Goal: Transaction & Acquisition: Book appointment/travel/reservation

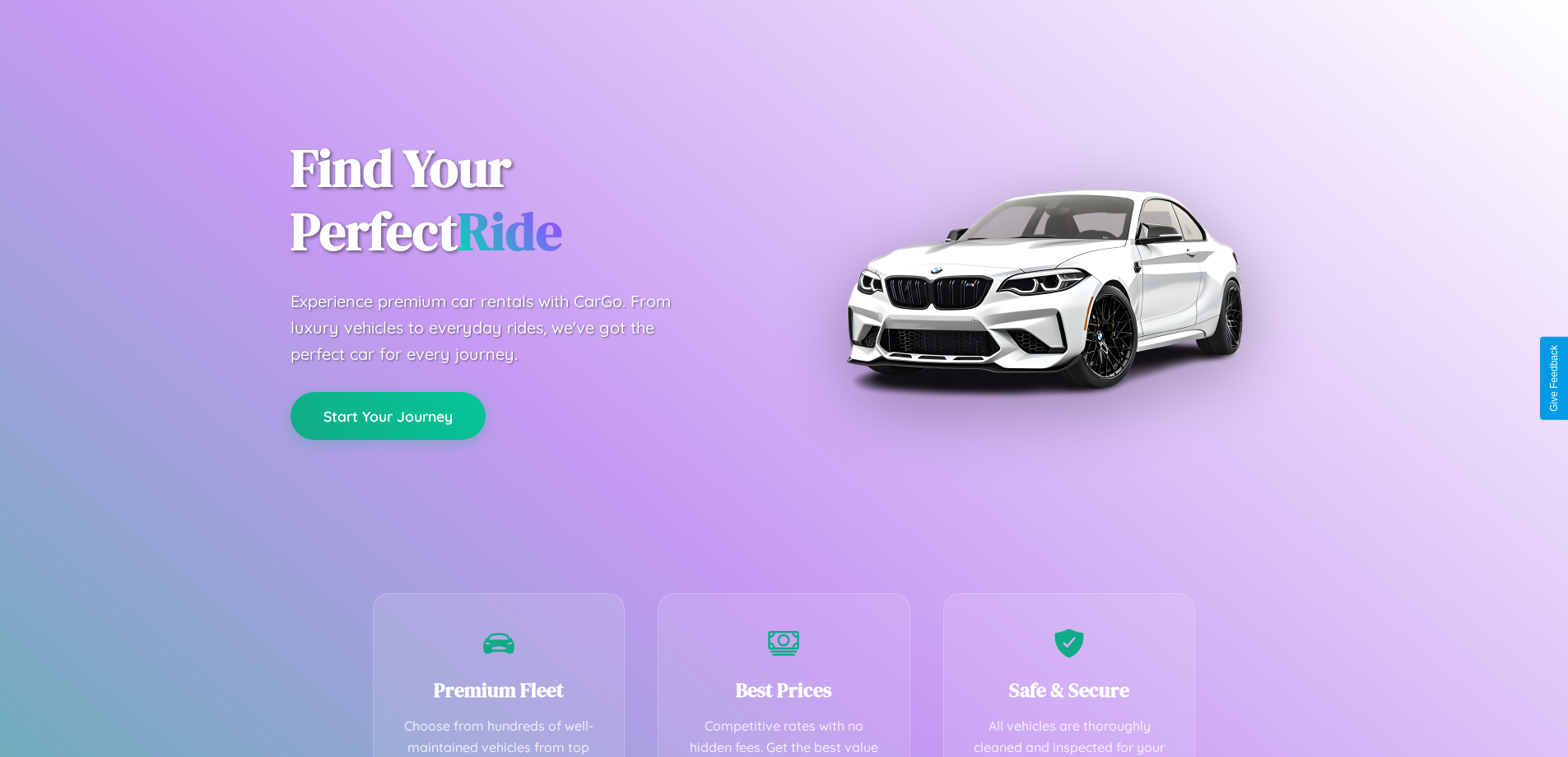
scroll to position [480, 0]
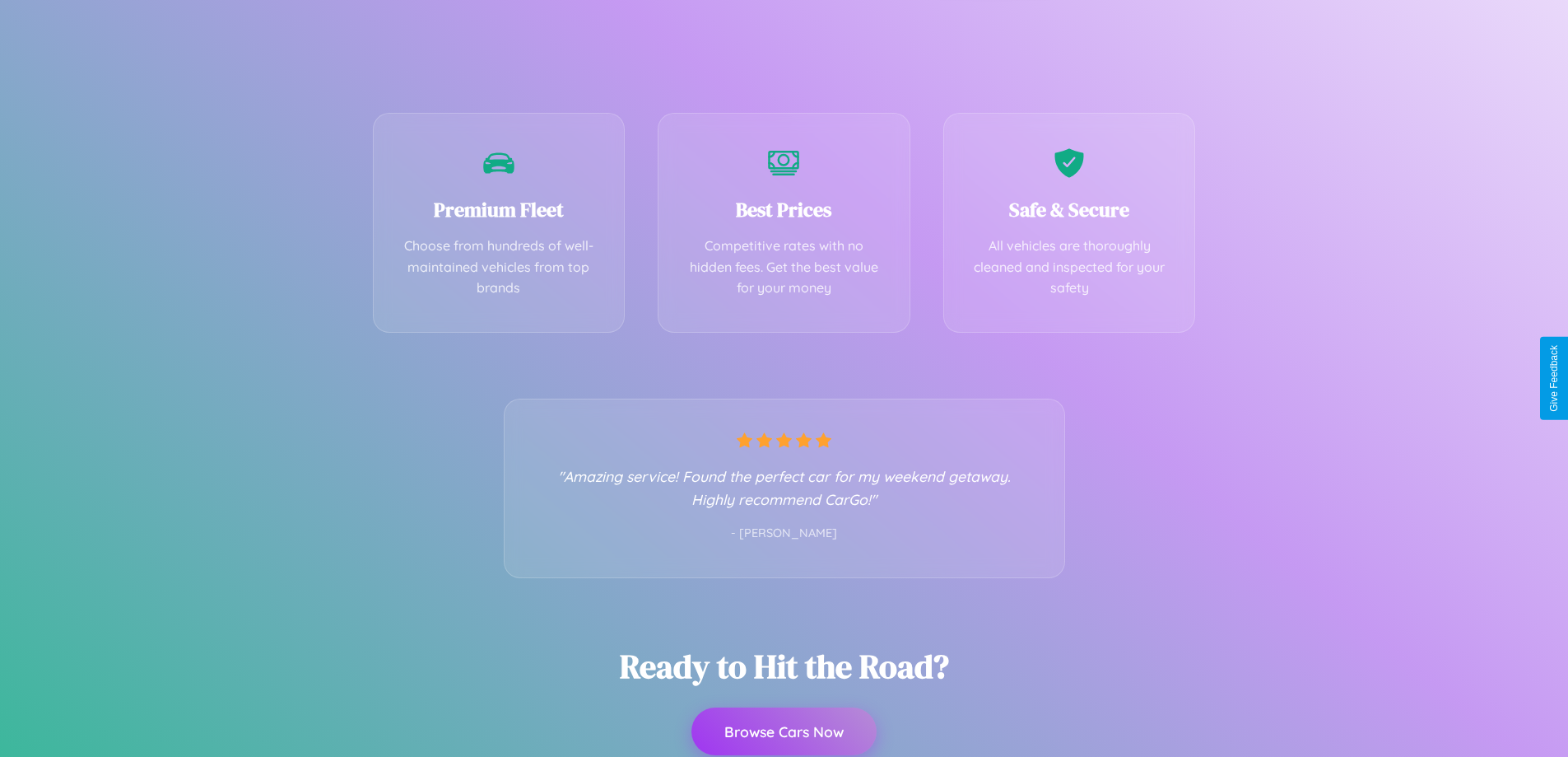
click at [784, 731] on button "Browse Cars Now" at bounding box center [784, 731] width 186 height 48
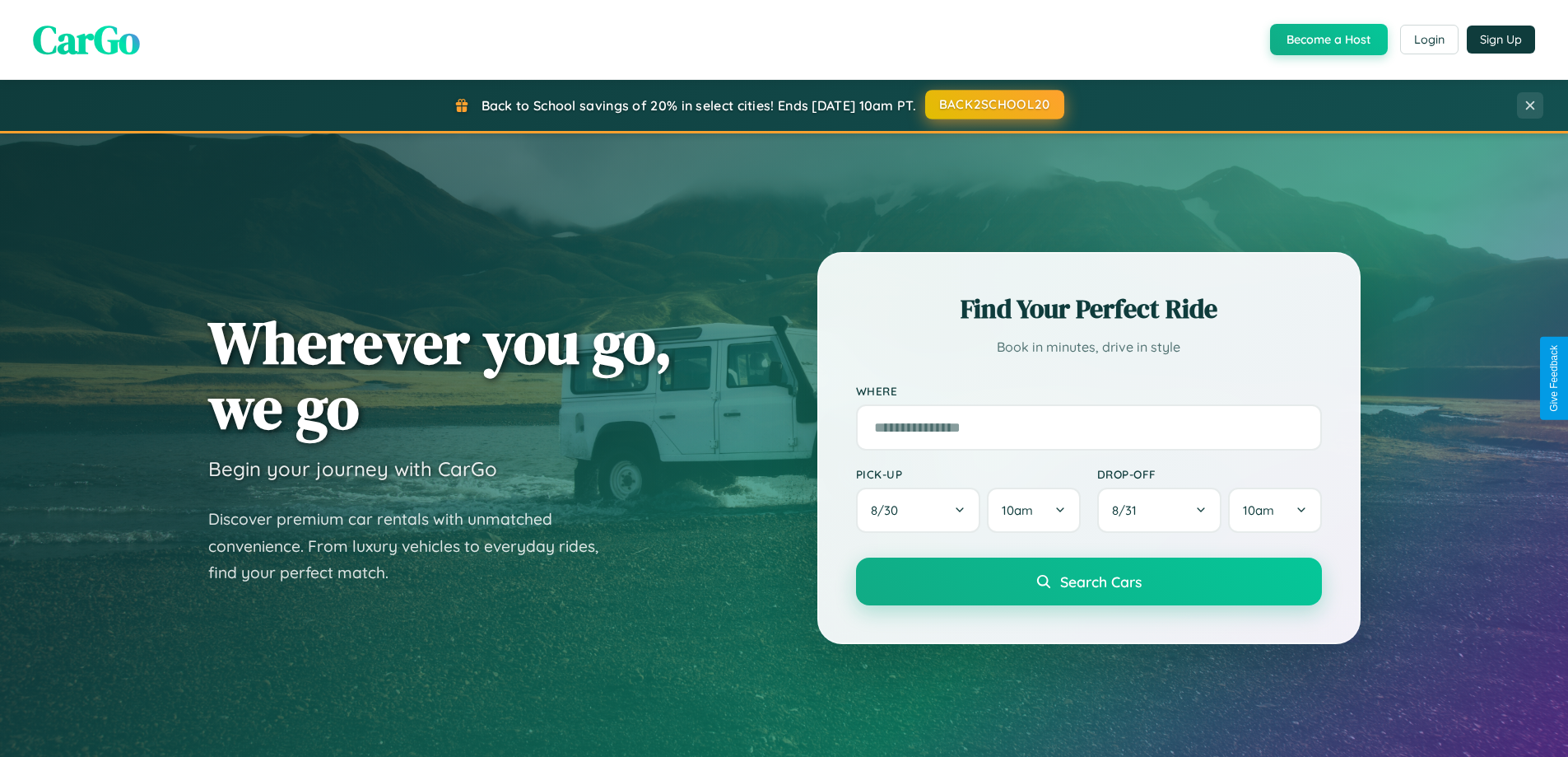
click at [993, 106] on button "BACK2SCHOOL20" at bounding box center [994, 104] width 139 height 30
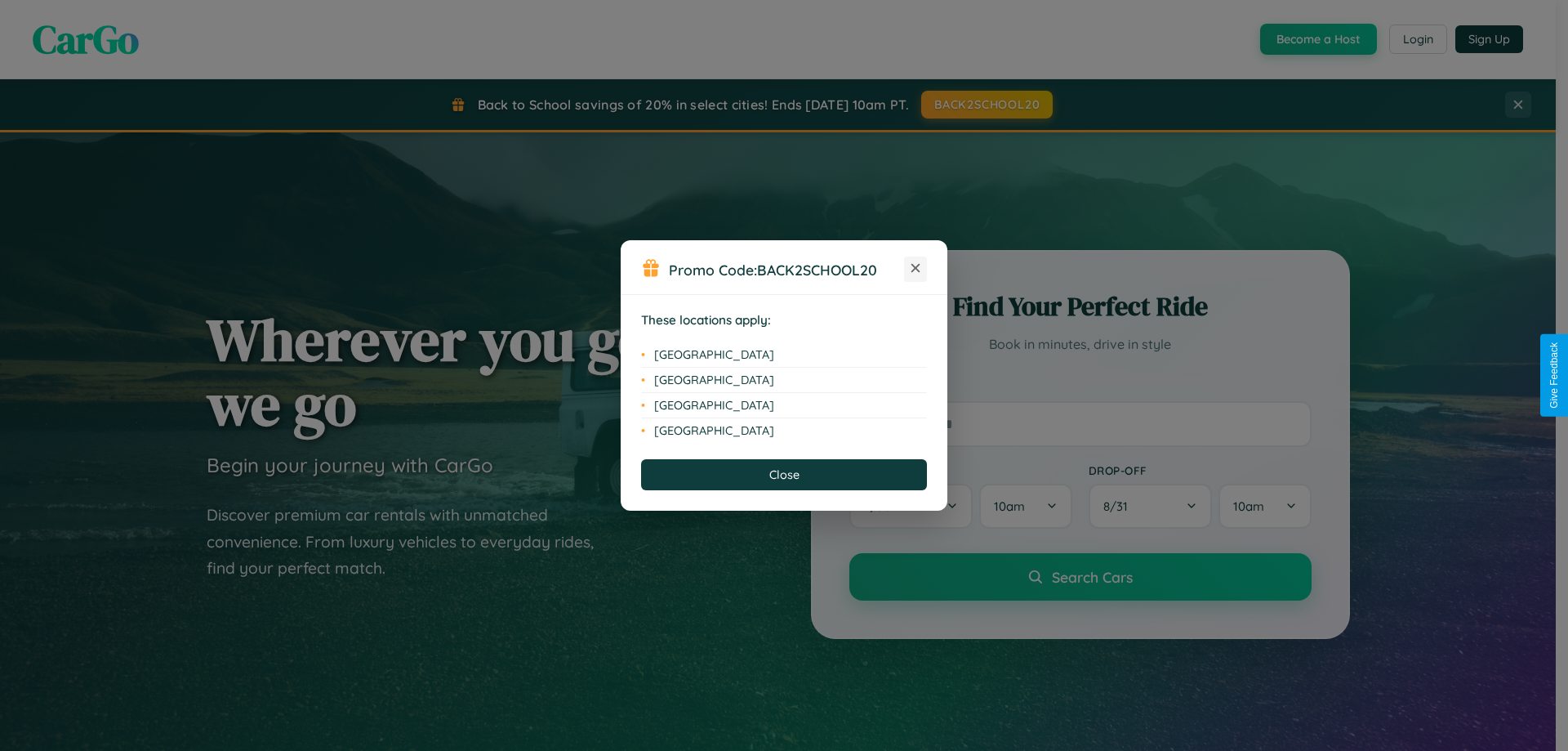
click at [915, 269] on icon at bounding box center [916, 269] width 9 height 9
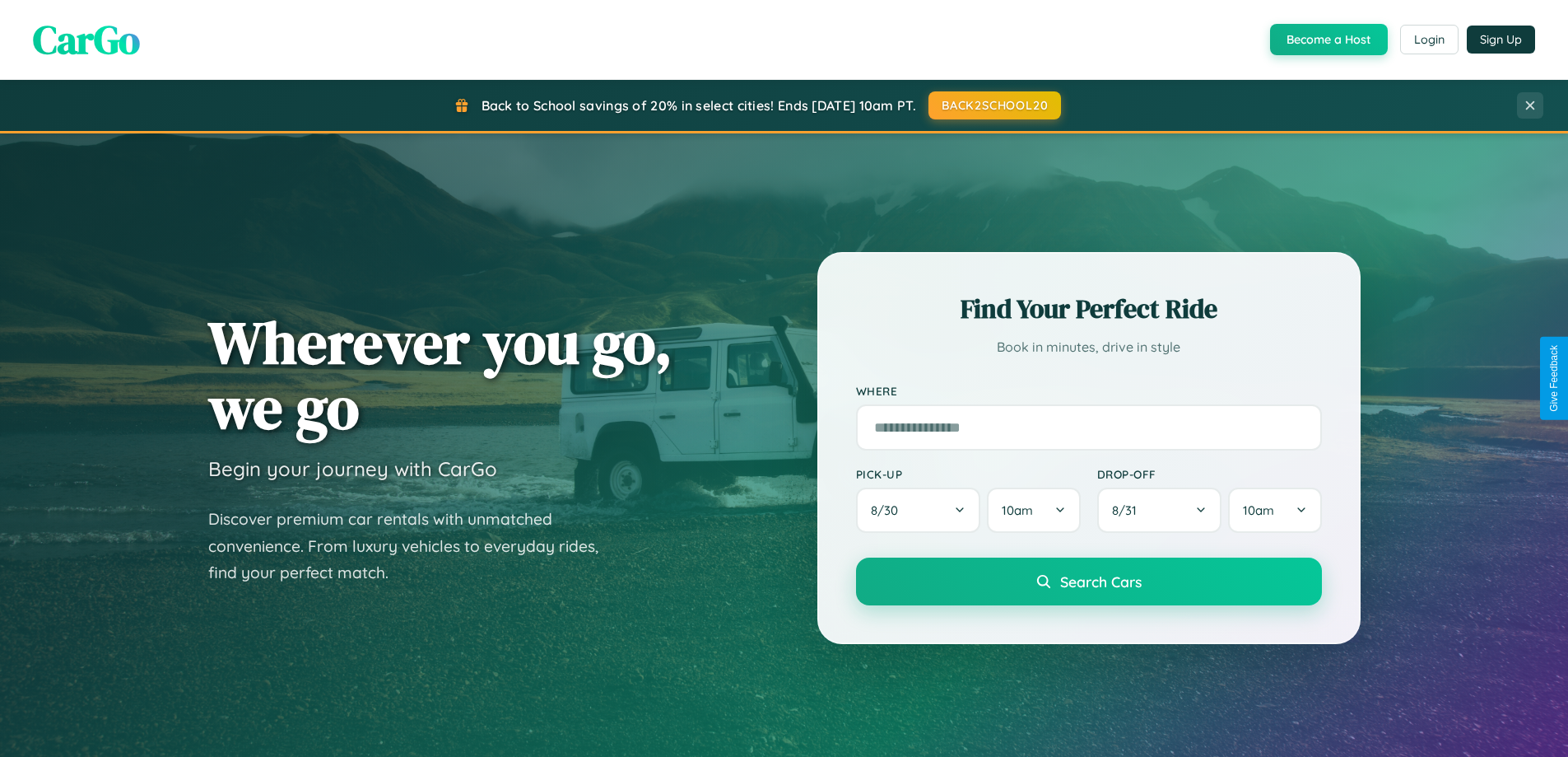
scroll to position [1133, 0]
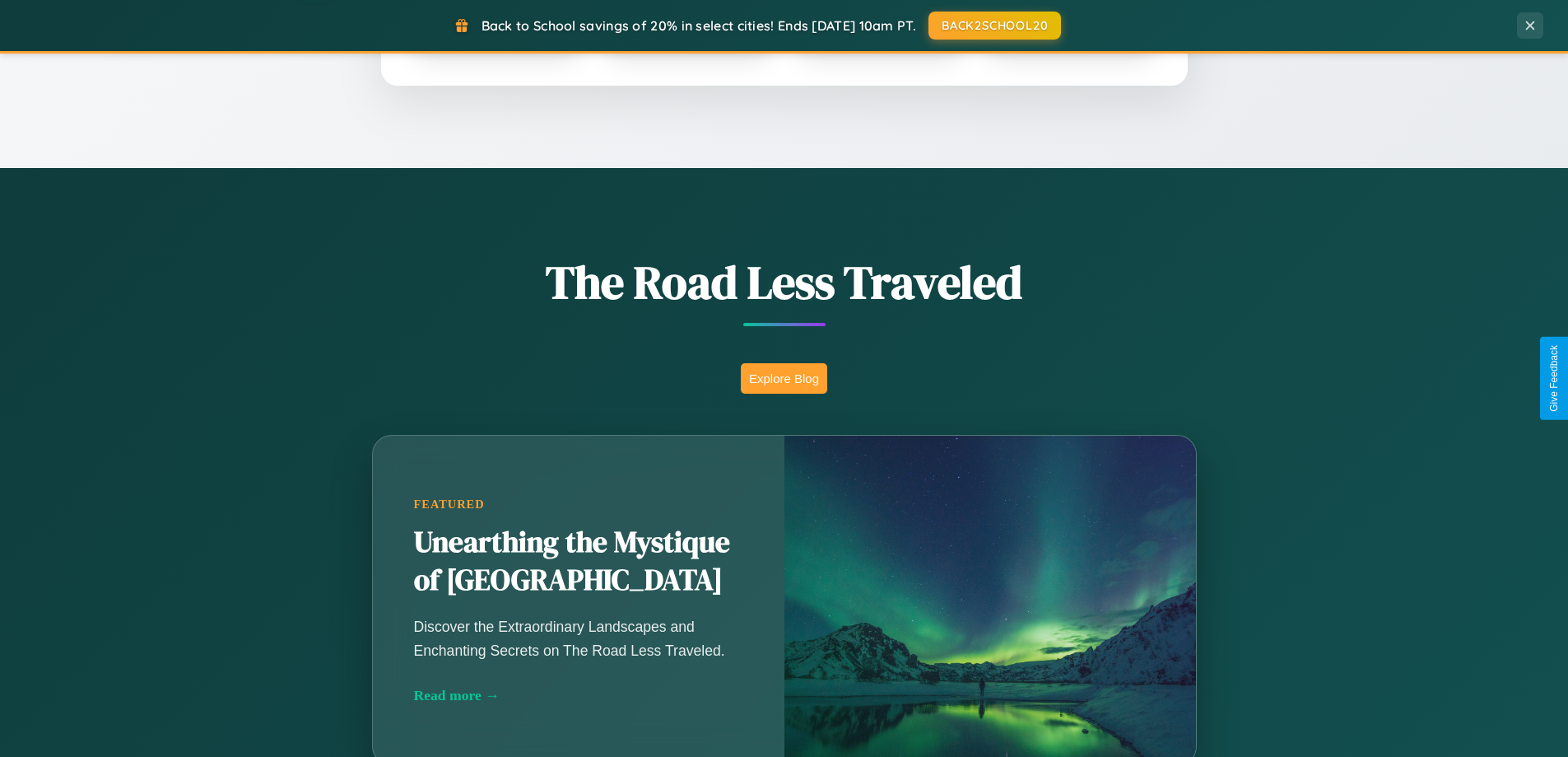
click at [784, 378] on button "Explore Blog" at bounding box center [784, 378] width 86 height 30
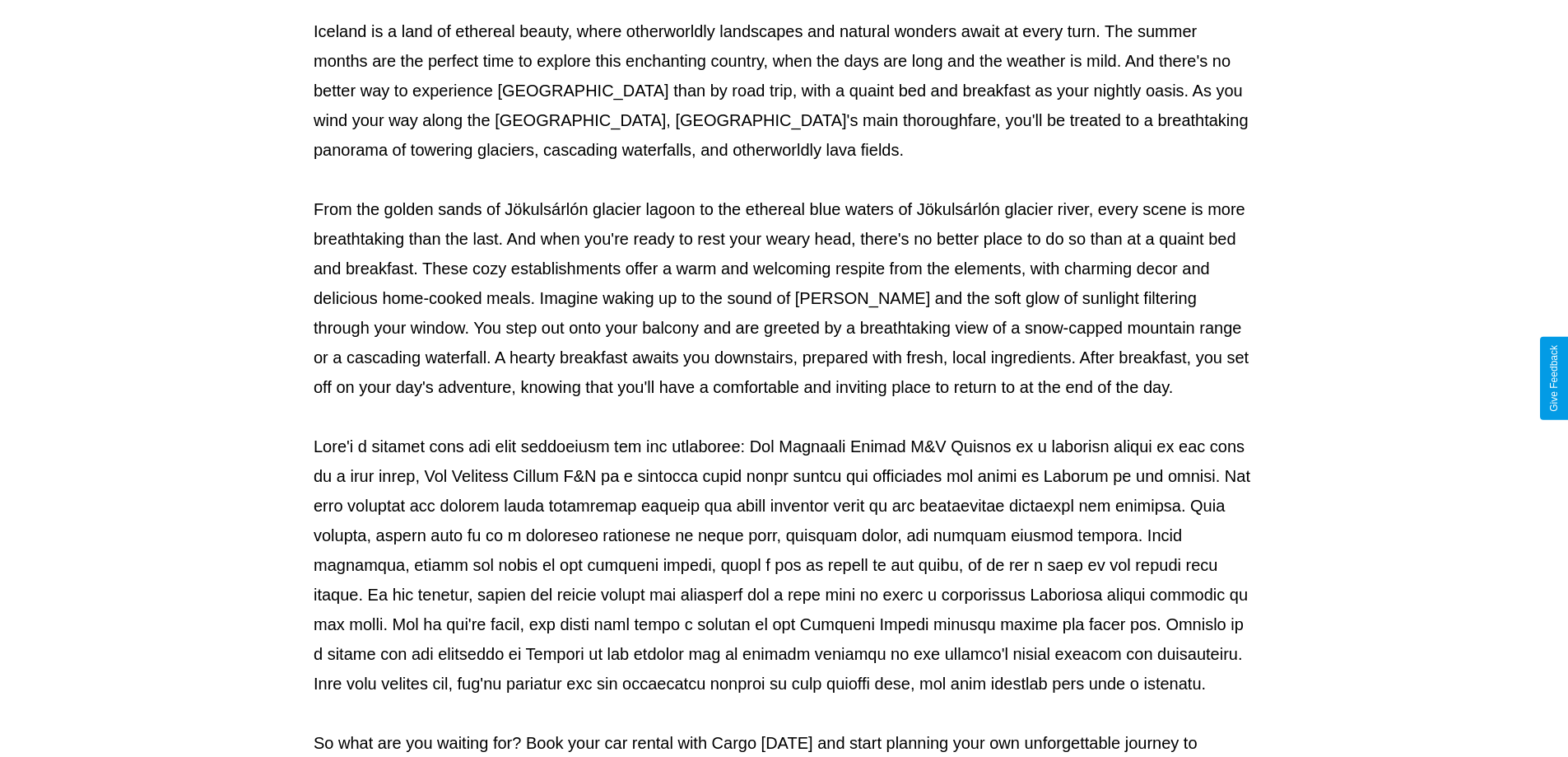
scroll to position [533, 0]
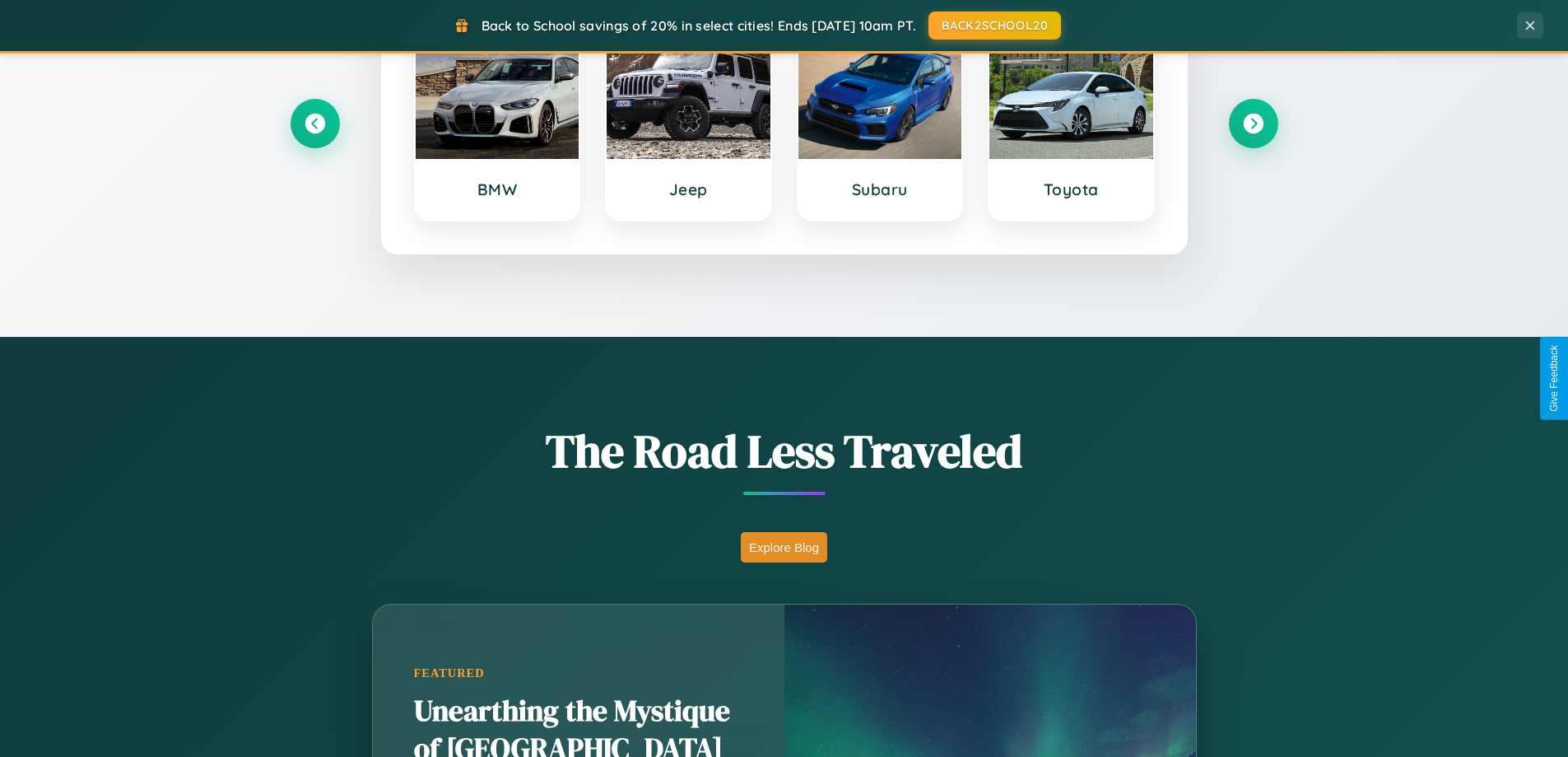
scroll to position [709, 0]
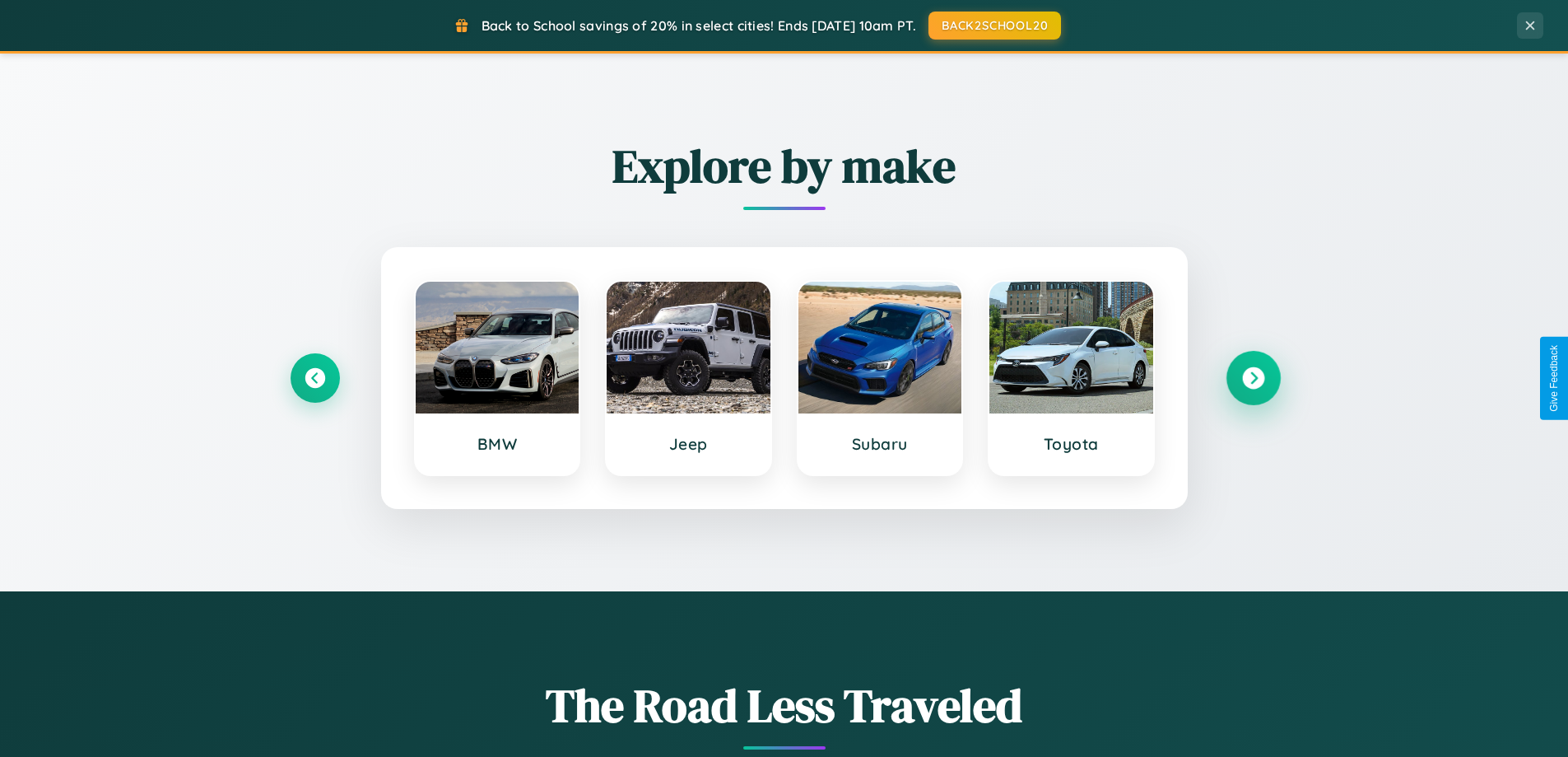
click at [1252, 378] on icon at bounding box center [1252, 378] width 22 height 22
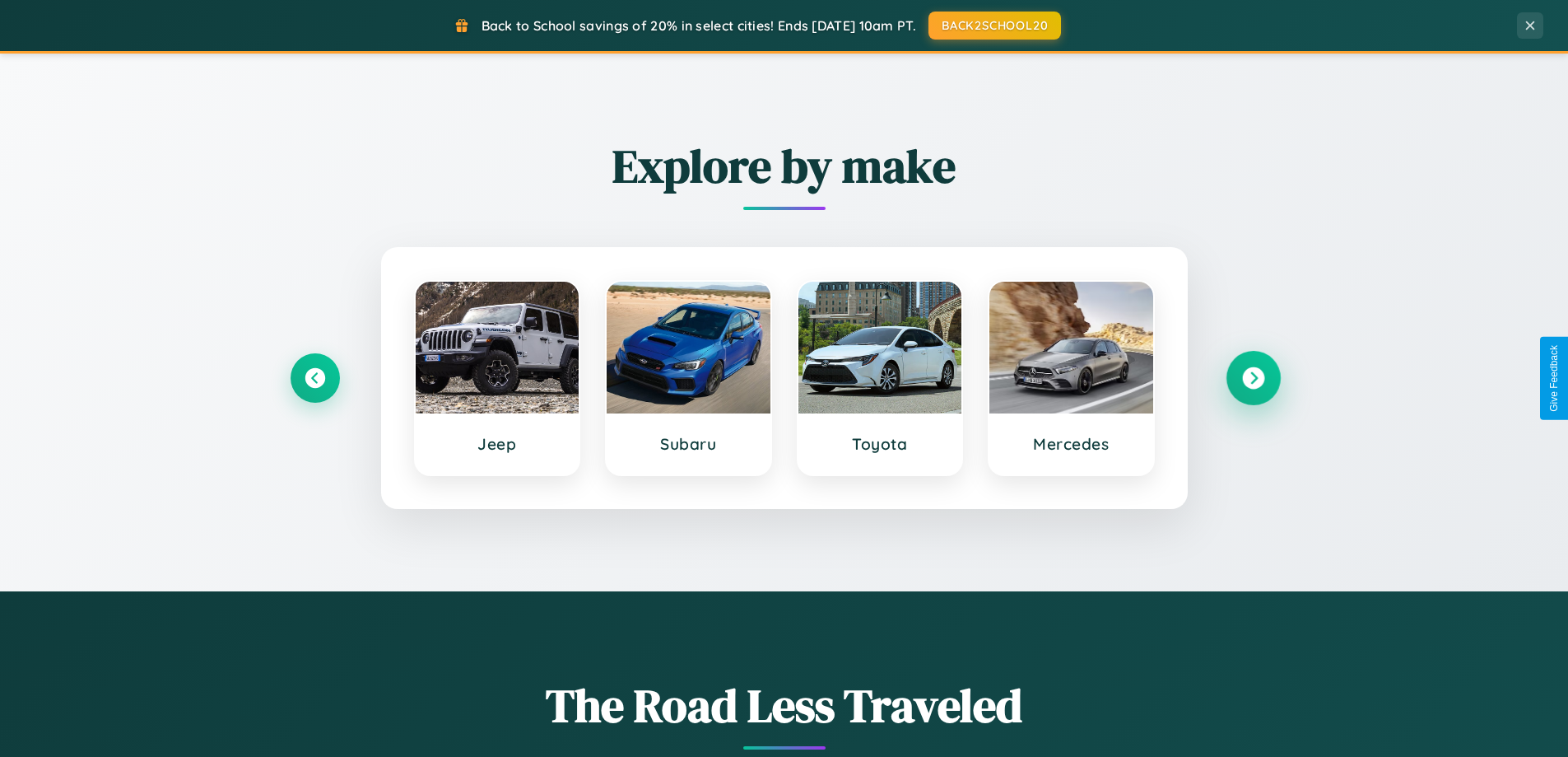
click at [1252, 378] on icon at bounding box center [1252, 378] width 22 height 22
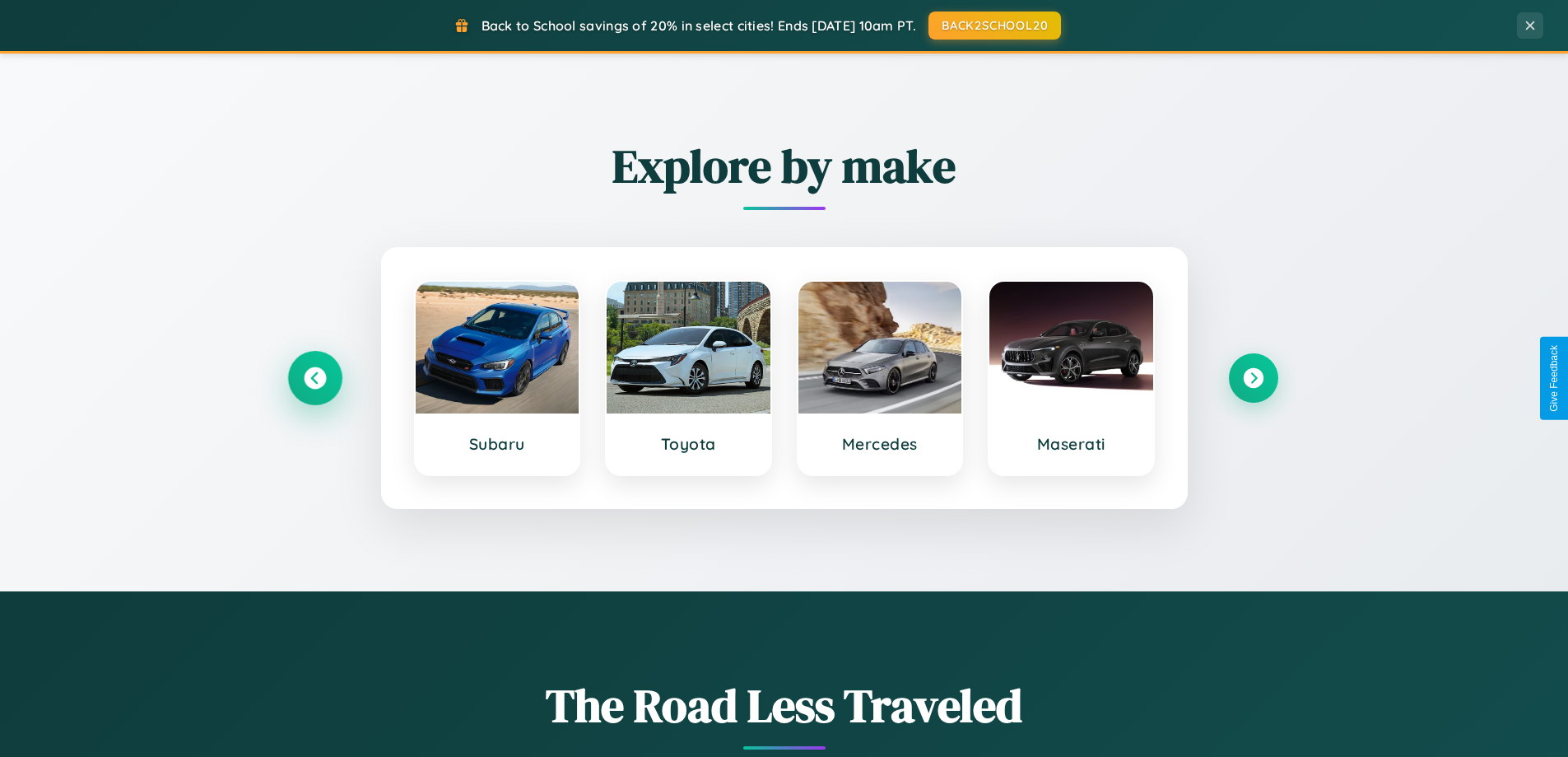
click at [315, 378] on icon at bounding box center [315, 378] width 22 height 22
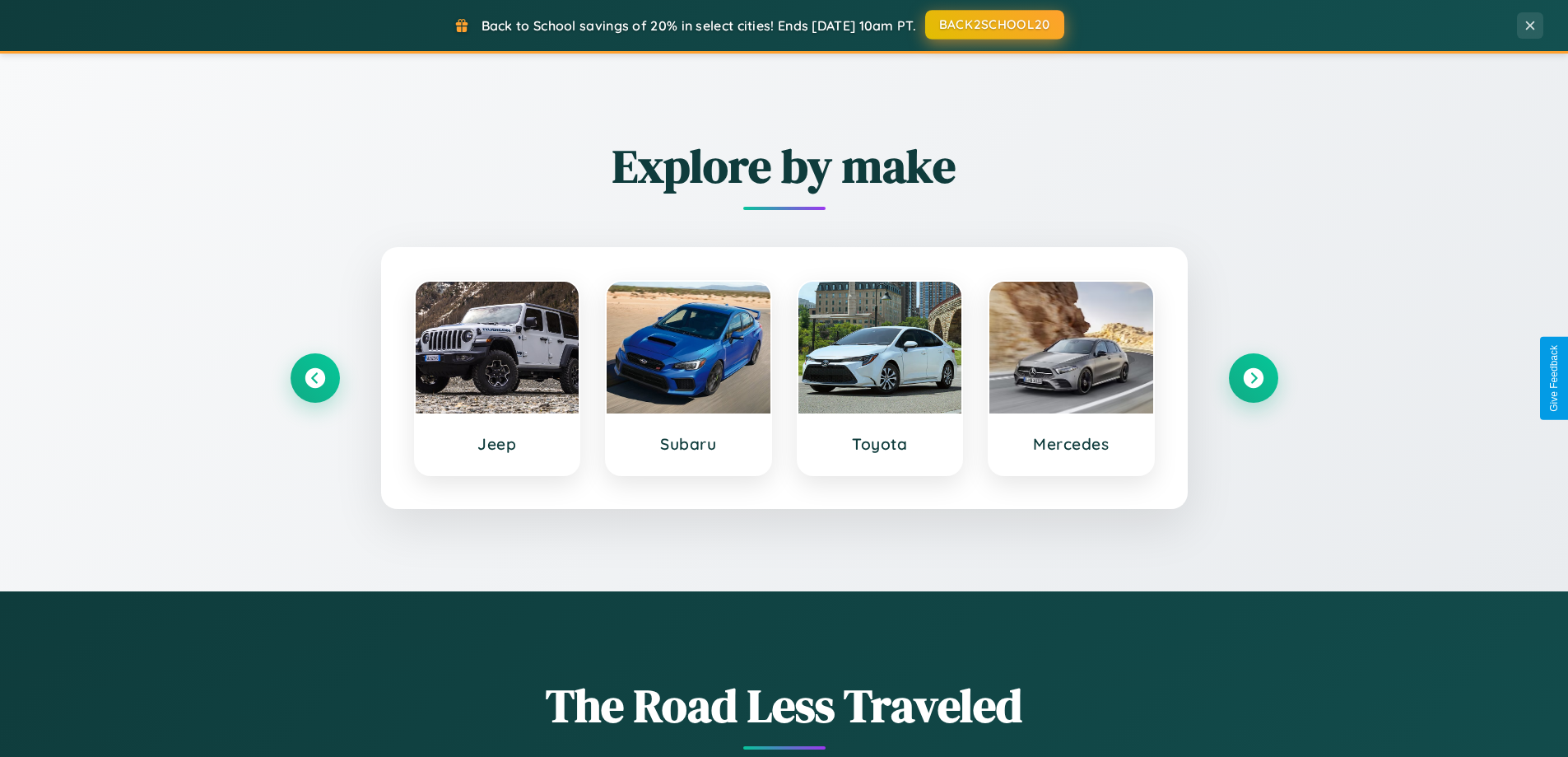
click at [993, 25] on button "BACK2SCHOOL20" at bounding box center [994, 24] width 139 height 30
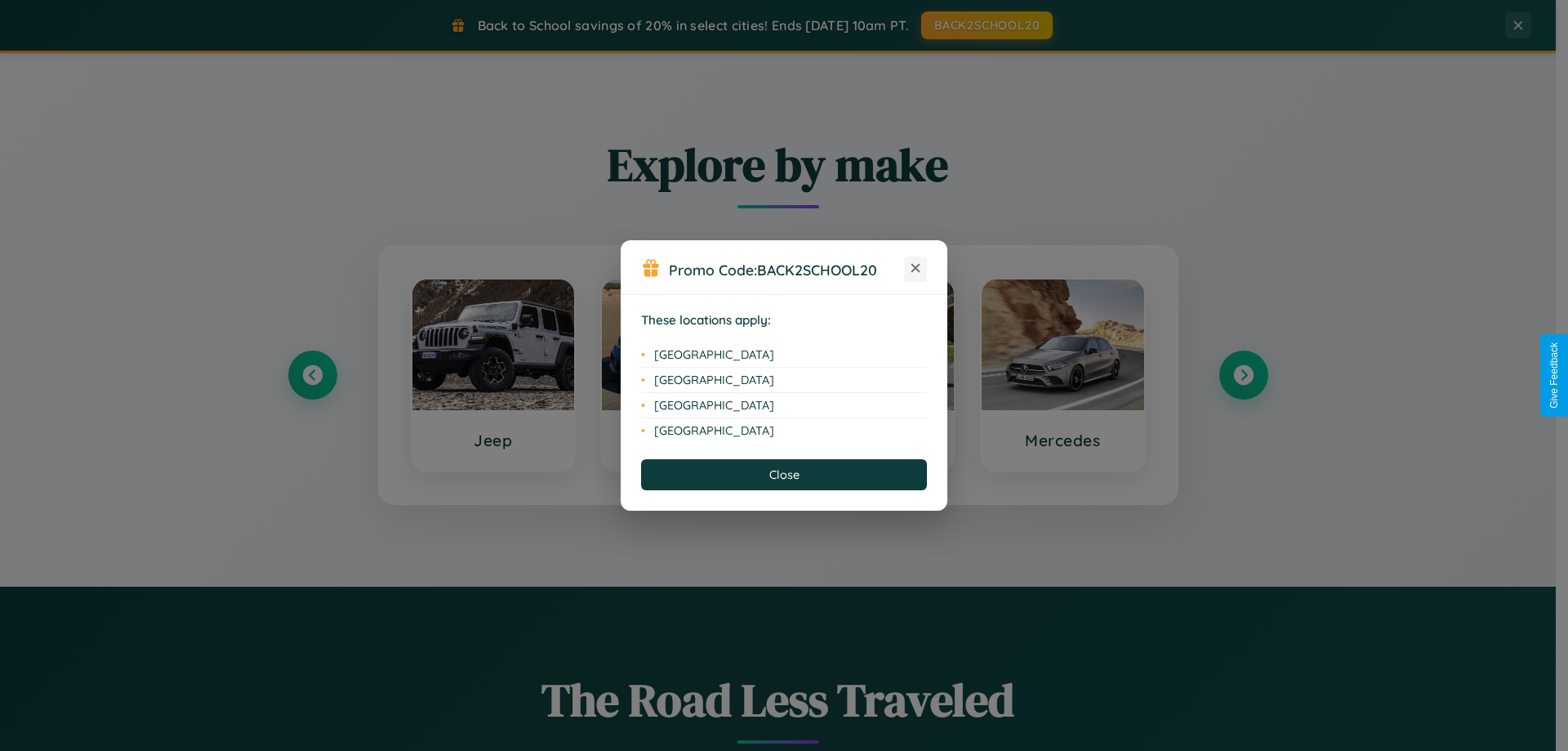
click at [915, 269] on icon at bounding box center [916, 269] width 9 height 9
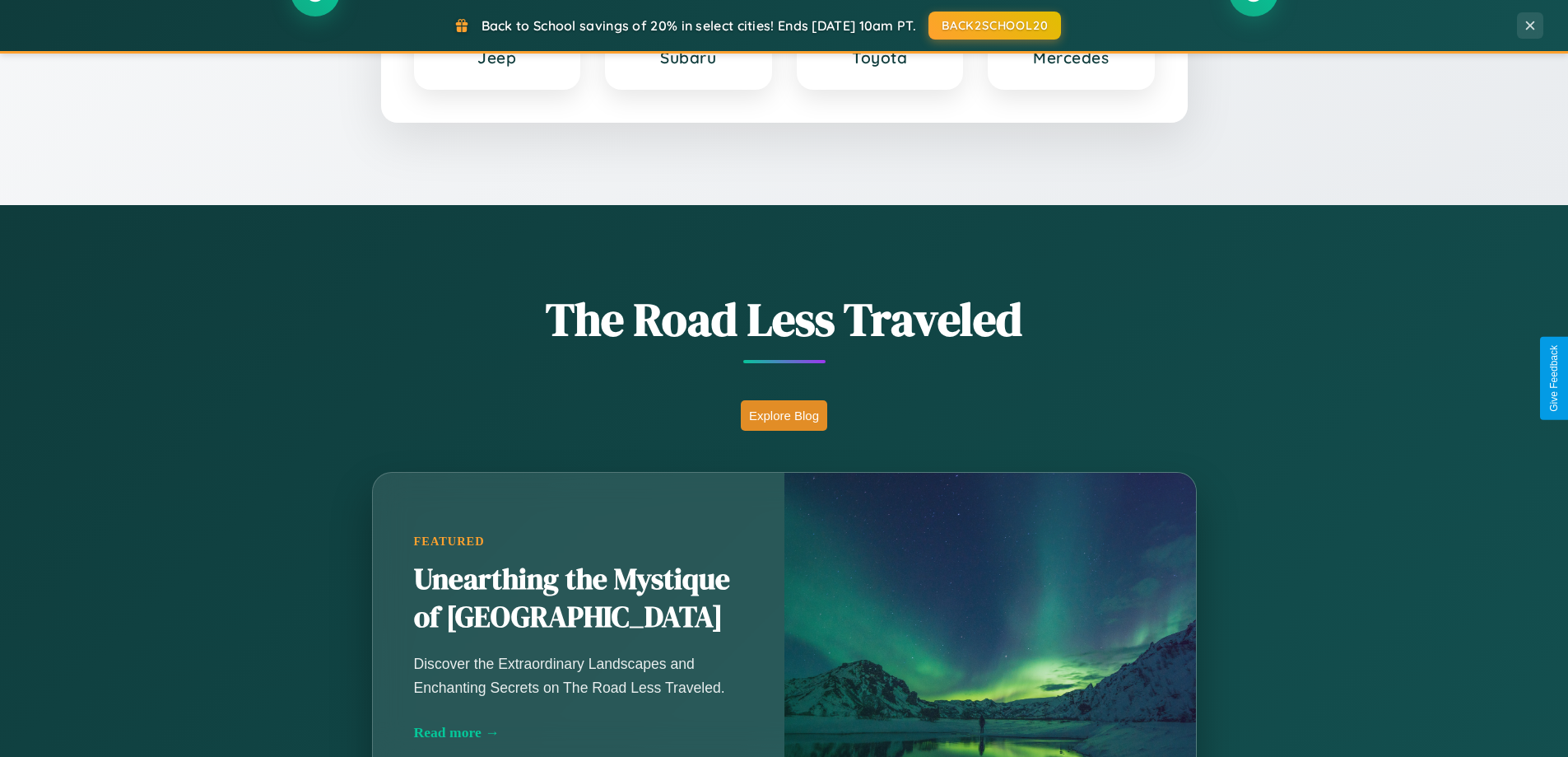
scroll to position [2646, 0]
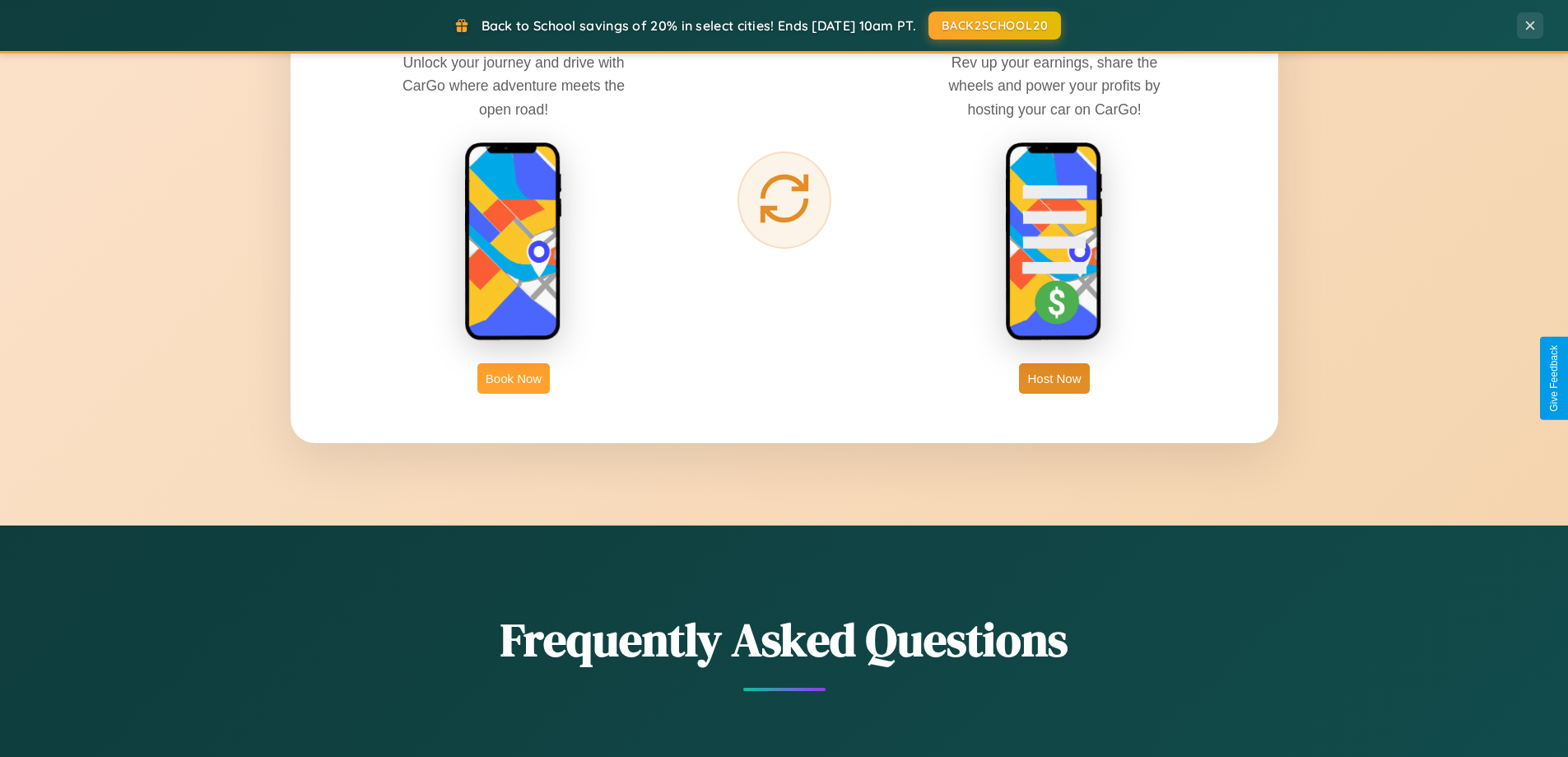
click at [514, 378] on button "Book Now" at bounding box center [513, 378] width 73 height 30
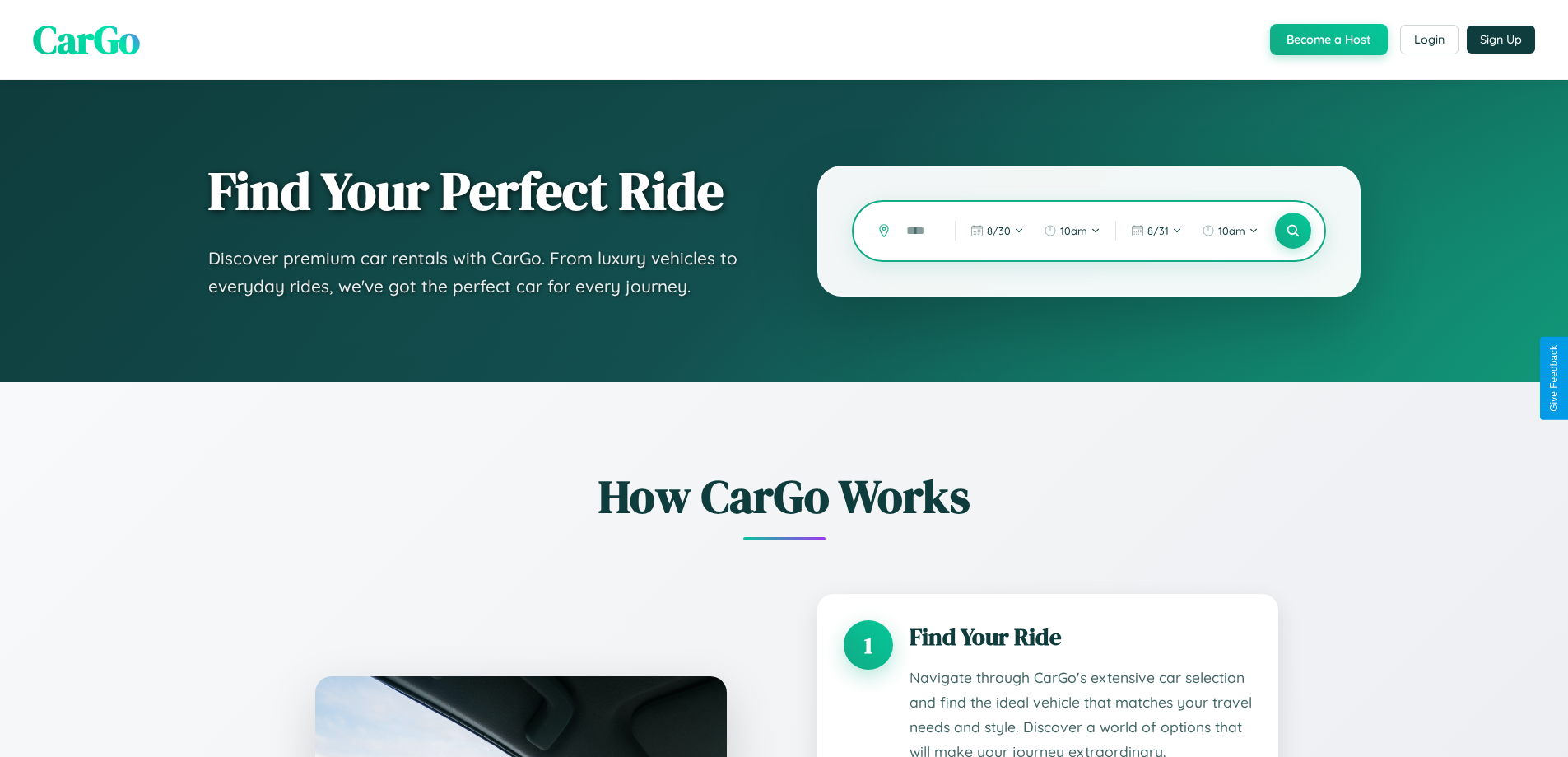
click at [919, 231] on input "text" at bounding box center [918, 231] width 40 height 29
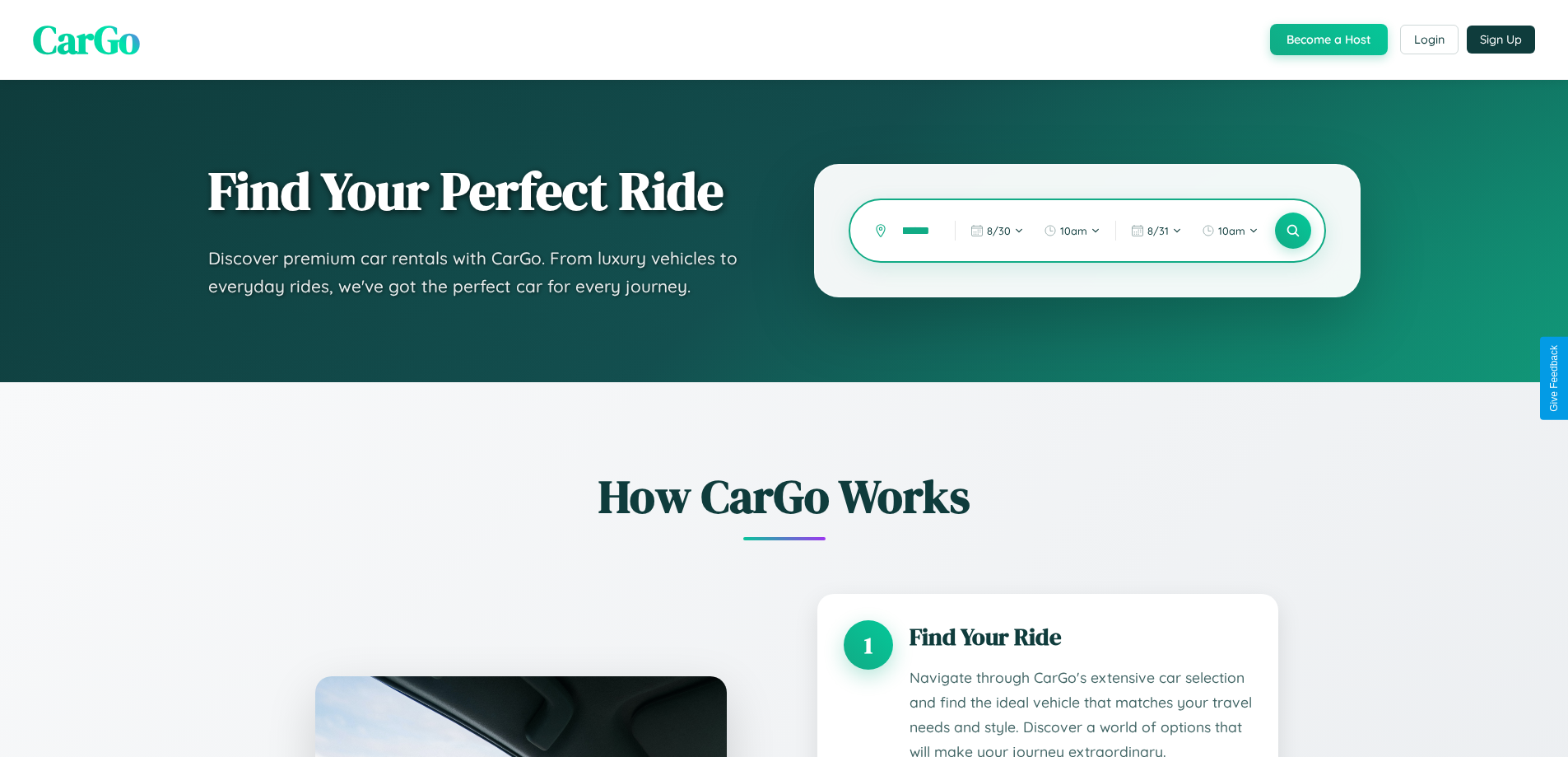
scroll to position [0, 7]
type input "******"
click at [1292, 231] on icon at bounding box center [1292, 231] width 15 height 15
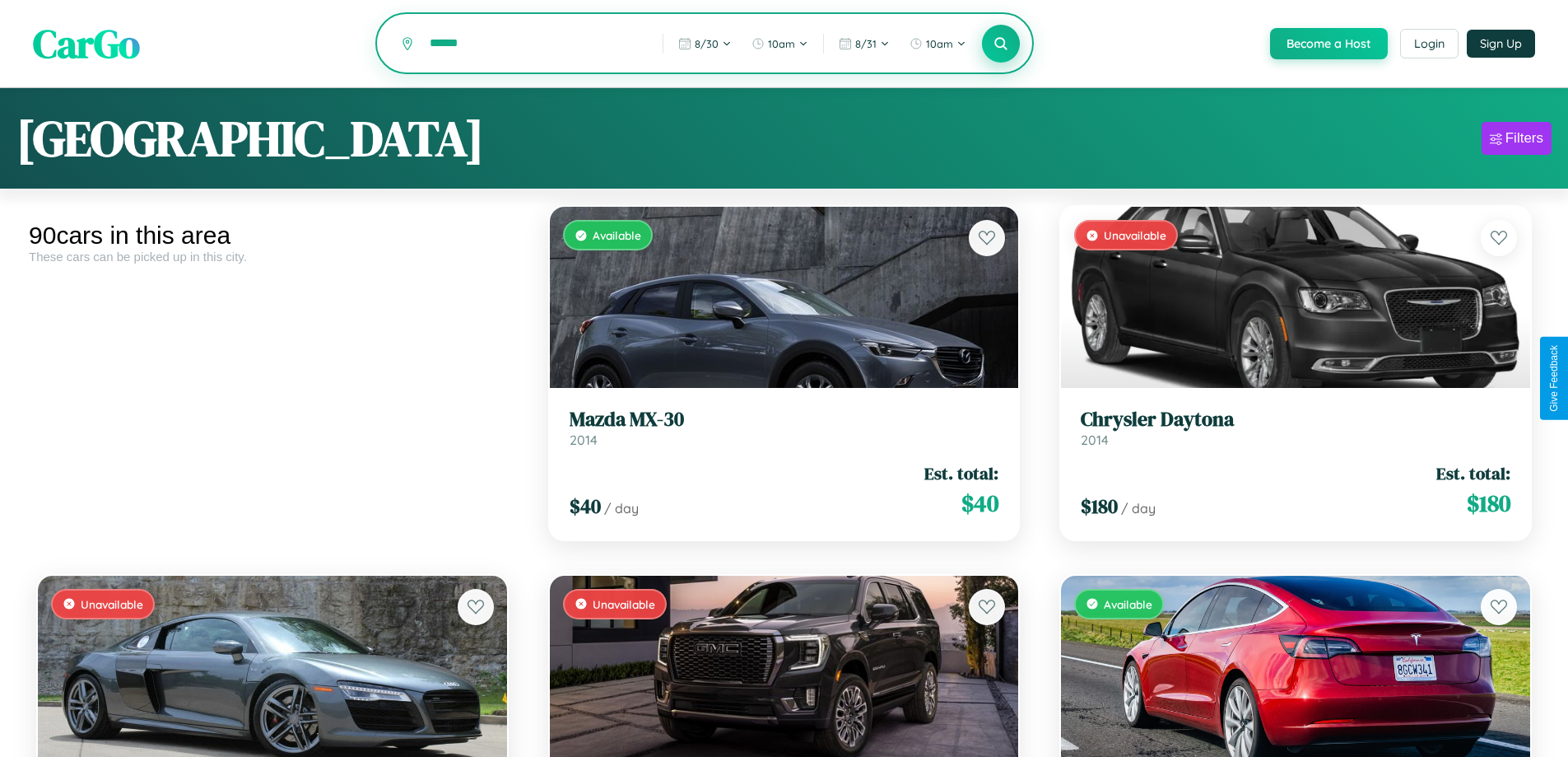
type input "******"
click at [1000, 44] on icon at bounding box center [1001, 42] width 15 height 15
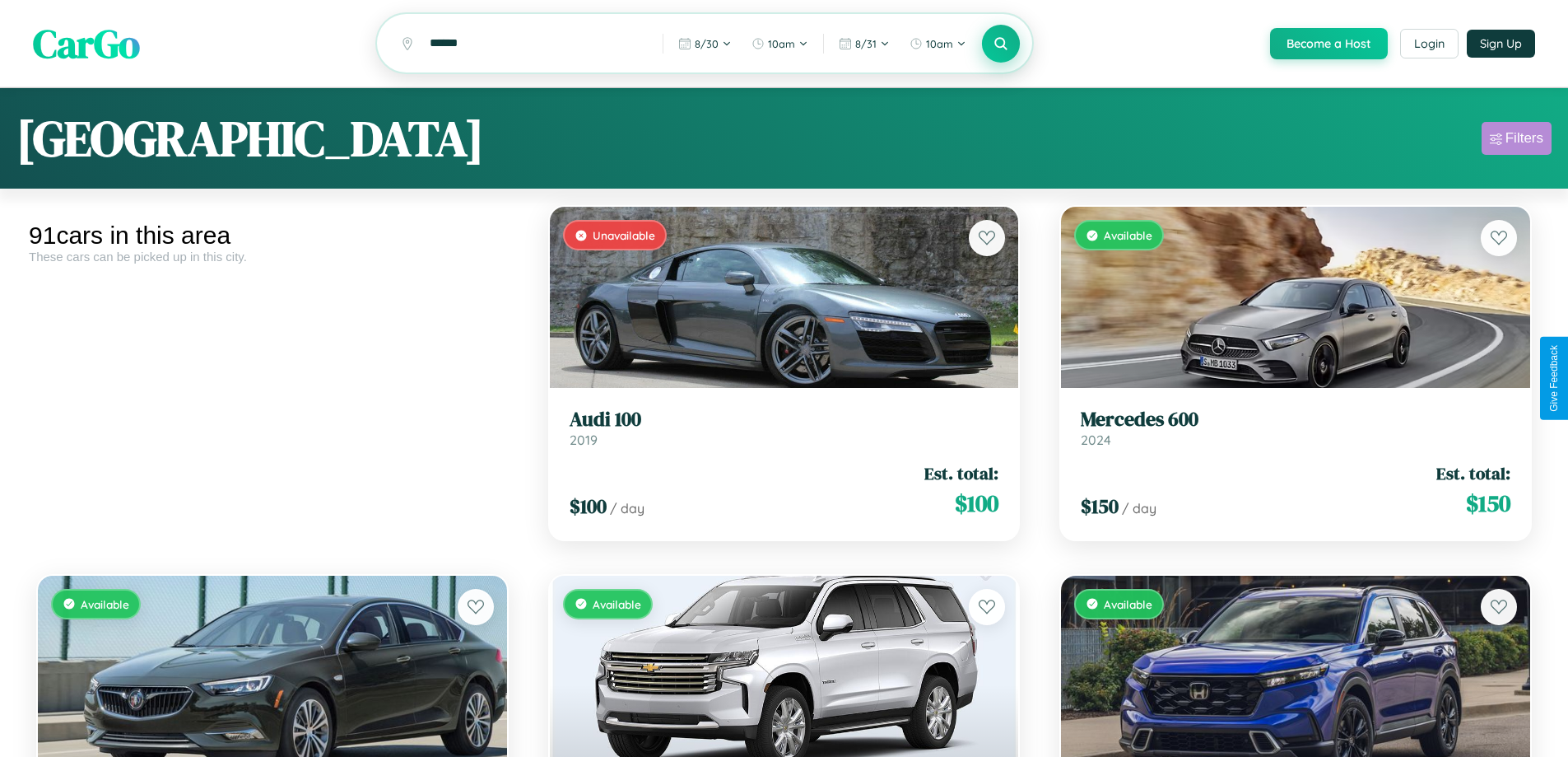
click at [1516, 141] on div "Filters" at bounding box center [1524, 138] width 38 height 16
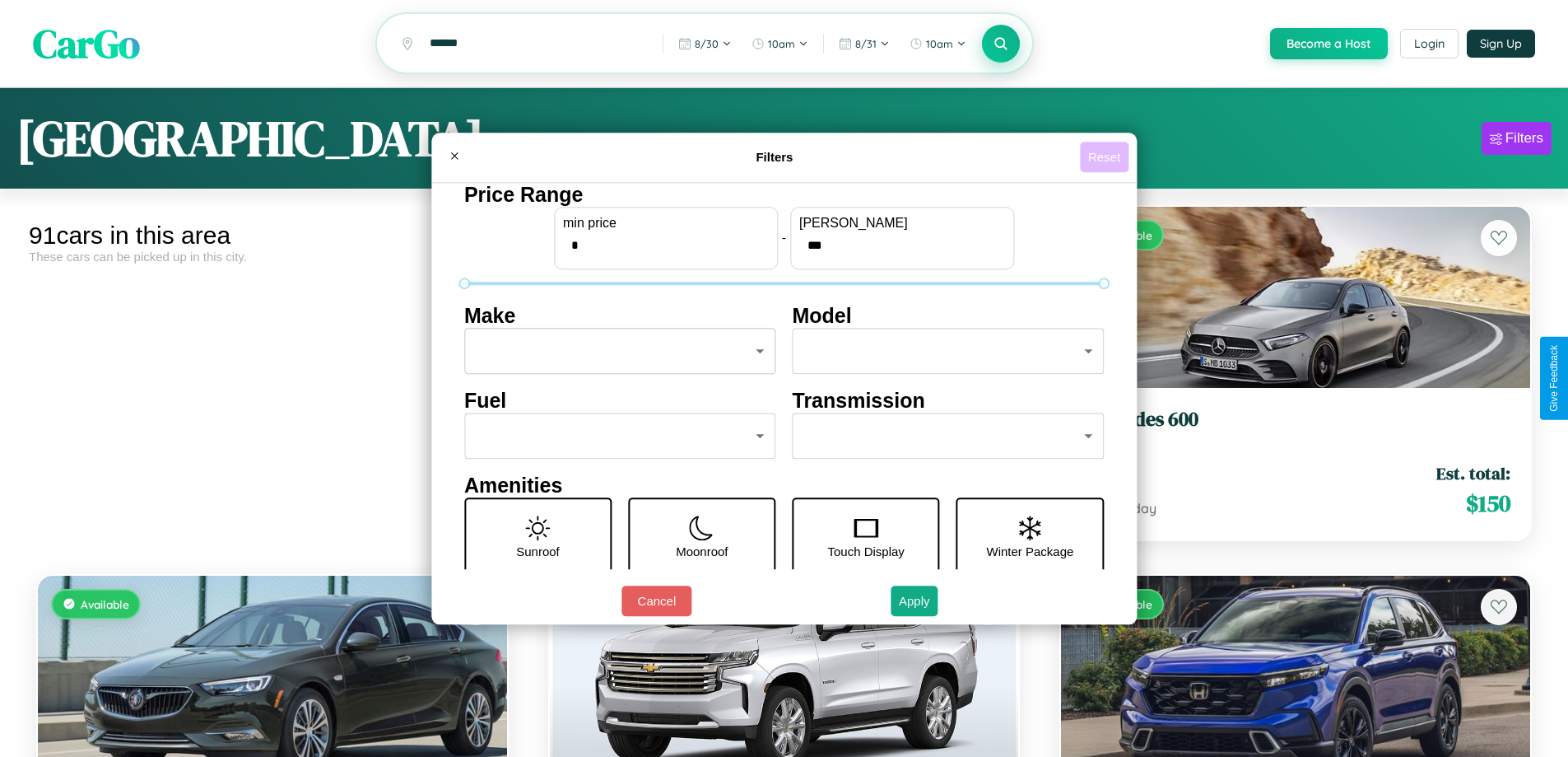
click at [1106, 156] on button "Reset" at bounding box center [1104, 157] width 48 height 30
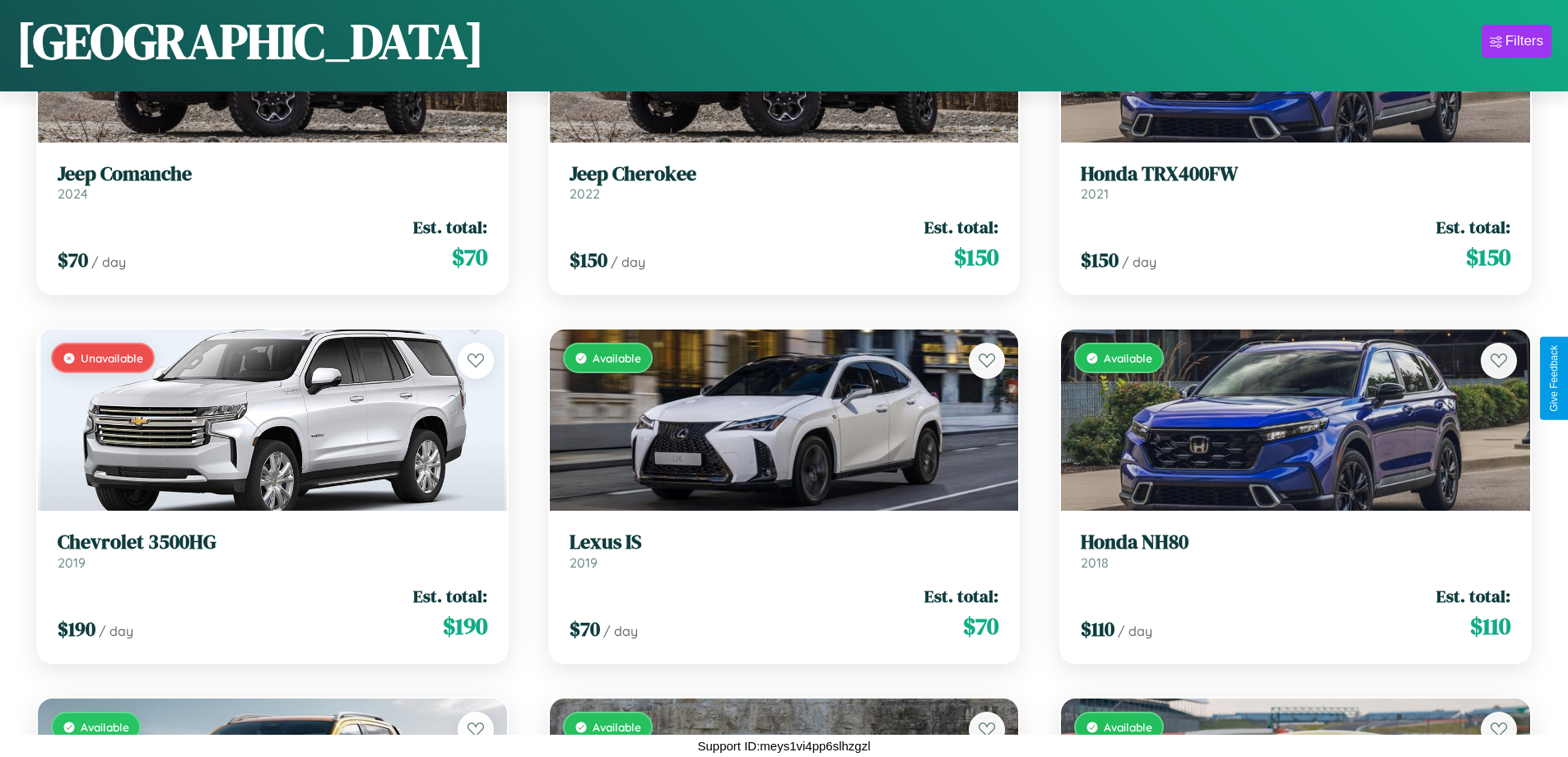
scroll to position [8343, 0]
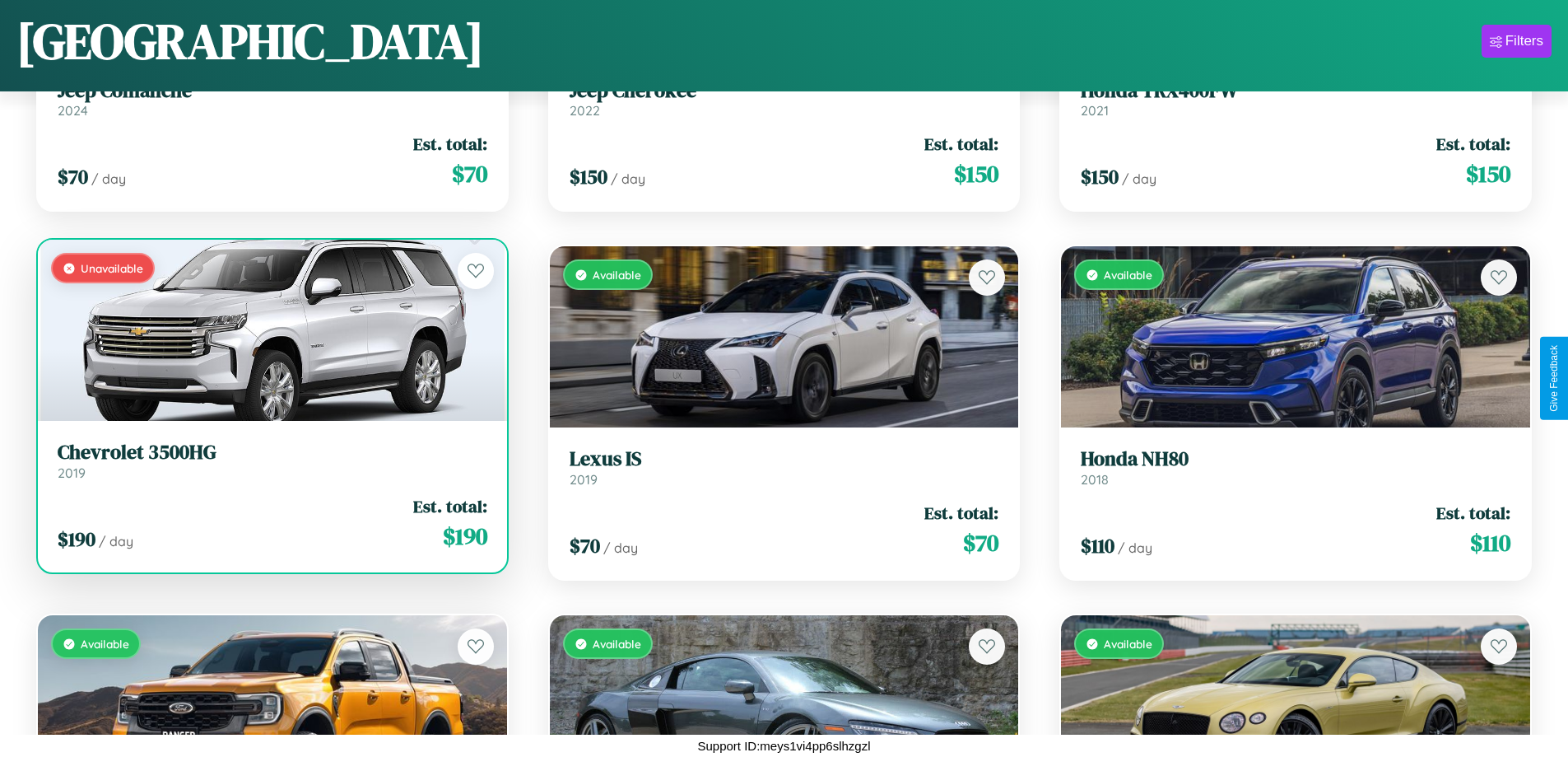
click at [270, 467] on link "Chevrolet 3500HG 2019" at bounding box center [272, 460] width 429 height 40
